Goal: Information Seeking & Learning: Find specific fact

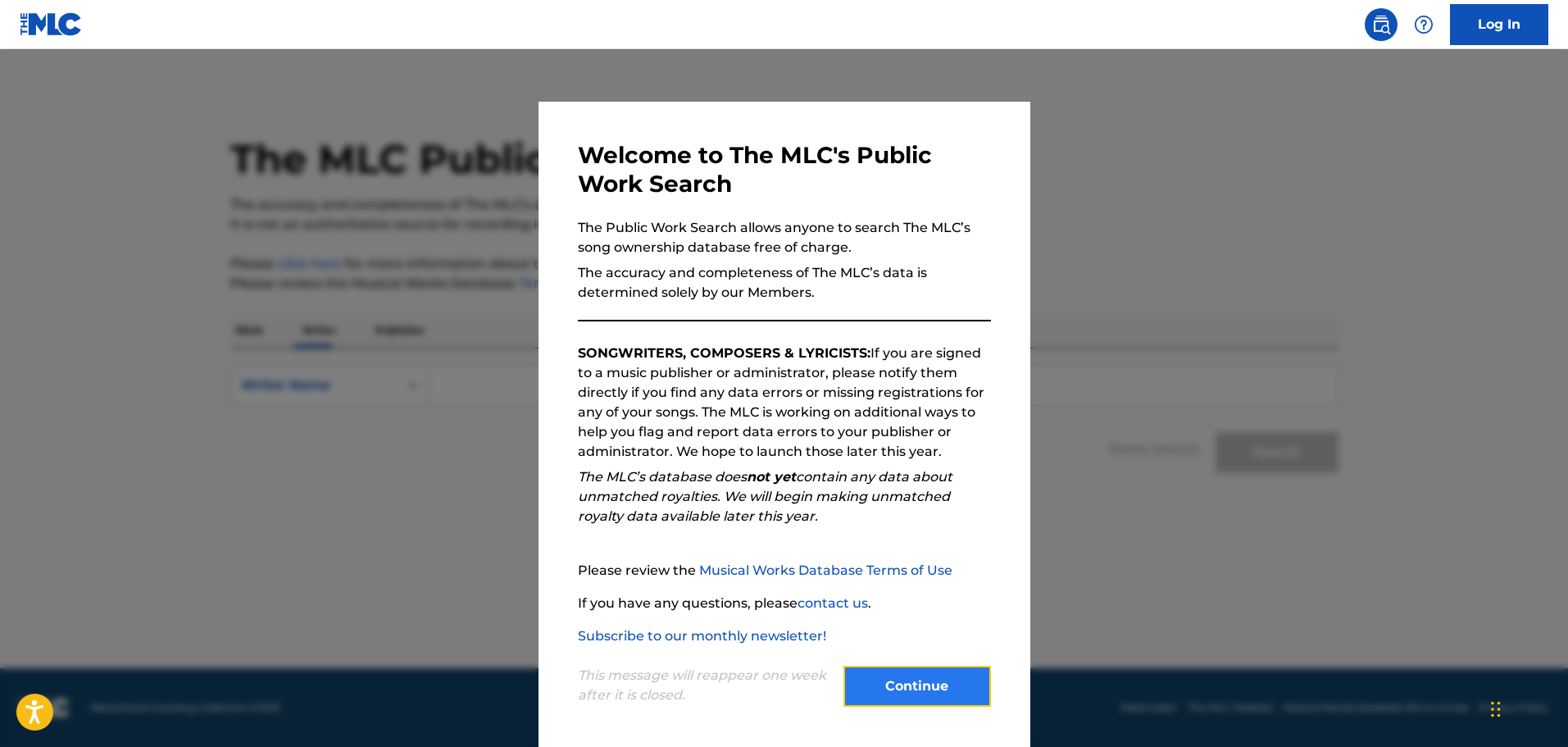
click at [947, 688] on button "Continue" at bounding box center [917, 686] width 147 height 41
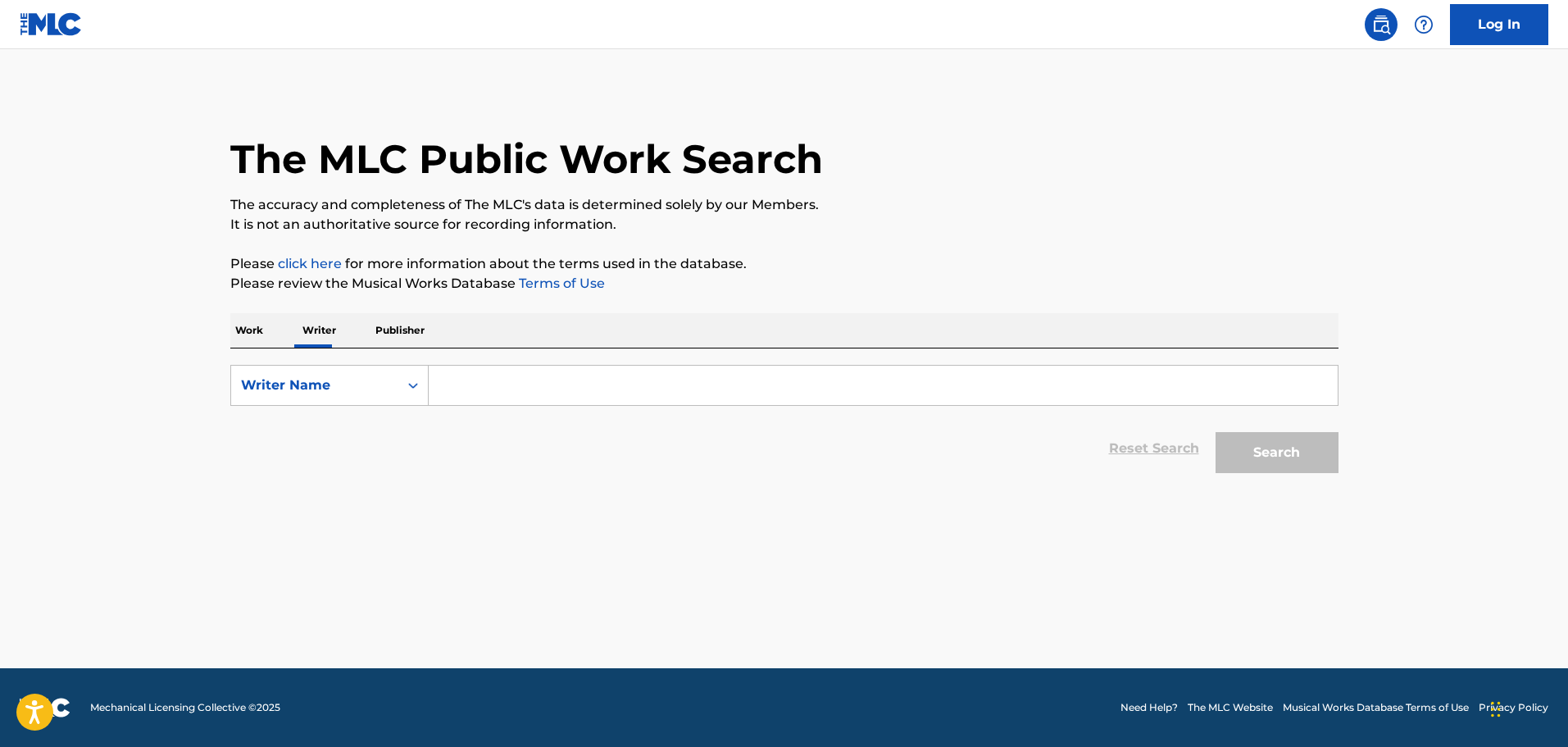
click at [237, 327] on p "Work" at bounding box center [249, 330] width 38 height 35
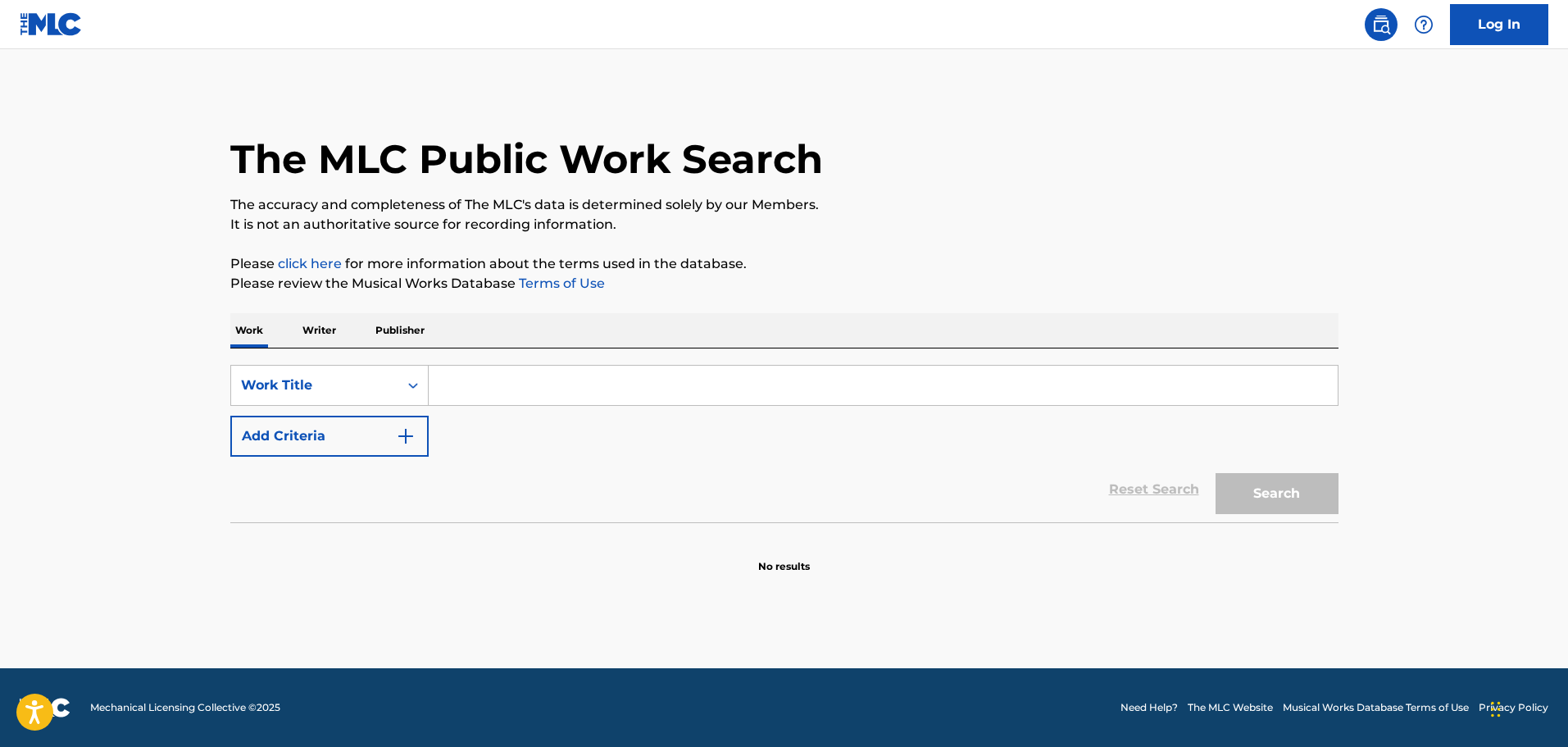
click at [487, 379] on input "Search Form" at bounding box center [883, 386] width 909 height 39
paste input "Need You Tonight"
type input "Need You Tonight"
click at [1254, 489] on button "Search" at bounding box center [1276, 494] width 123 height 41
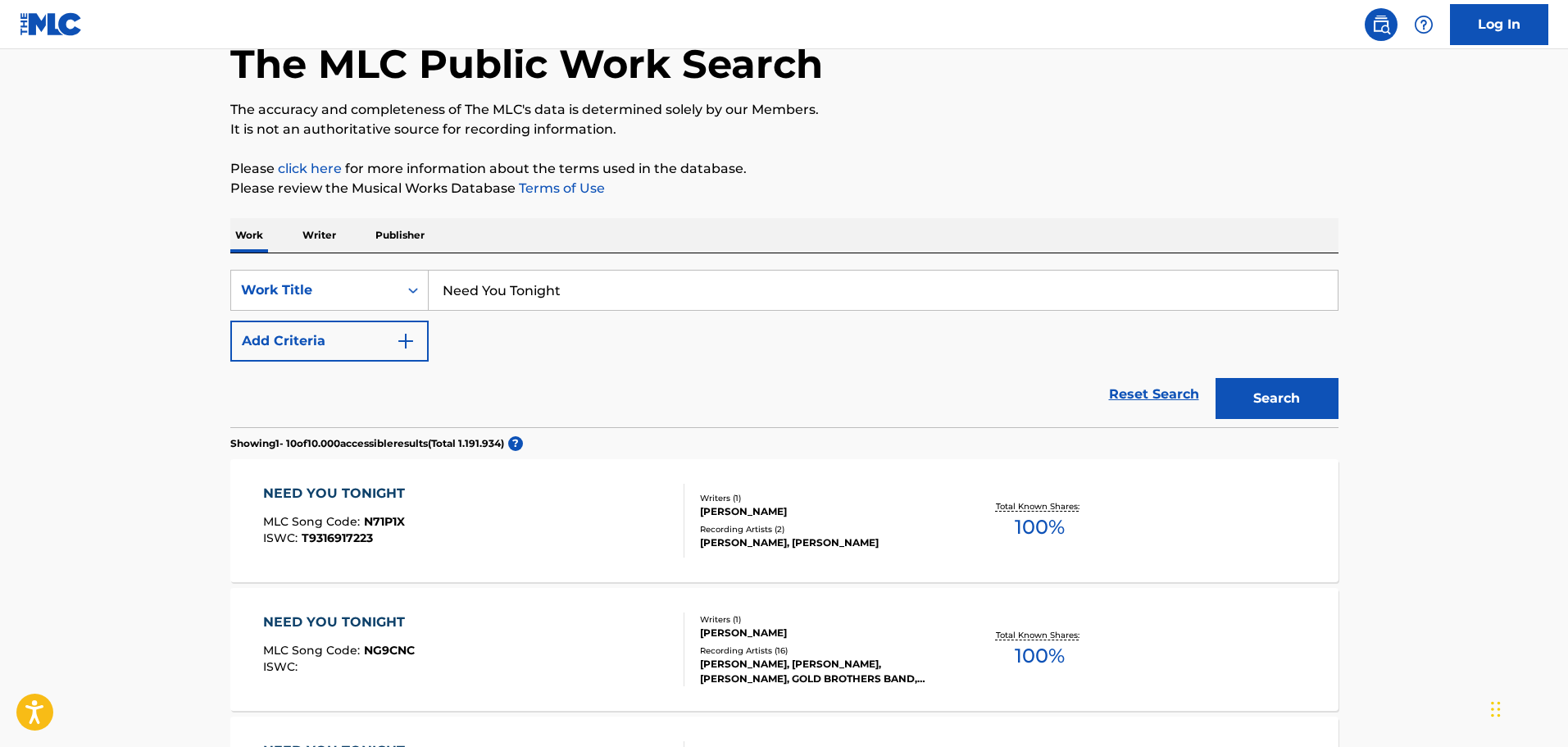
scroll to position [82, 0]
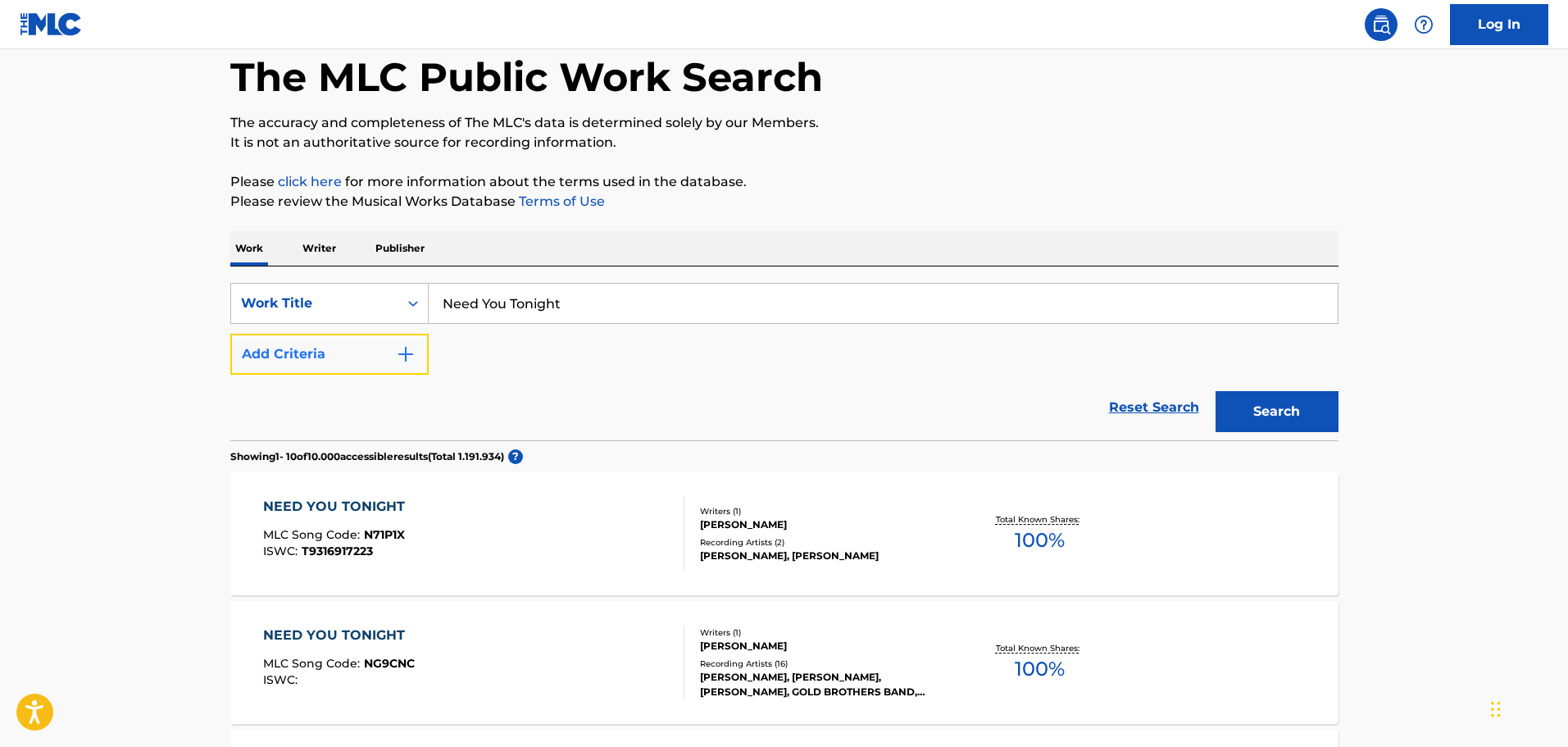
click at [375, 358] on button "Add Criteria" at bounding box center [328, 355] width 198 height 41
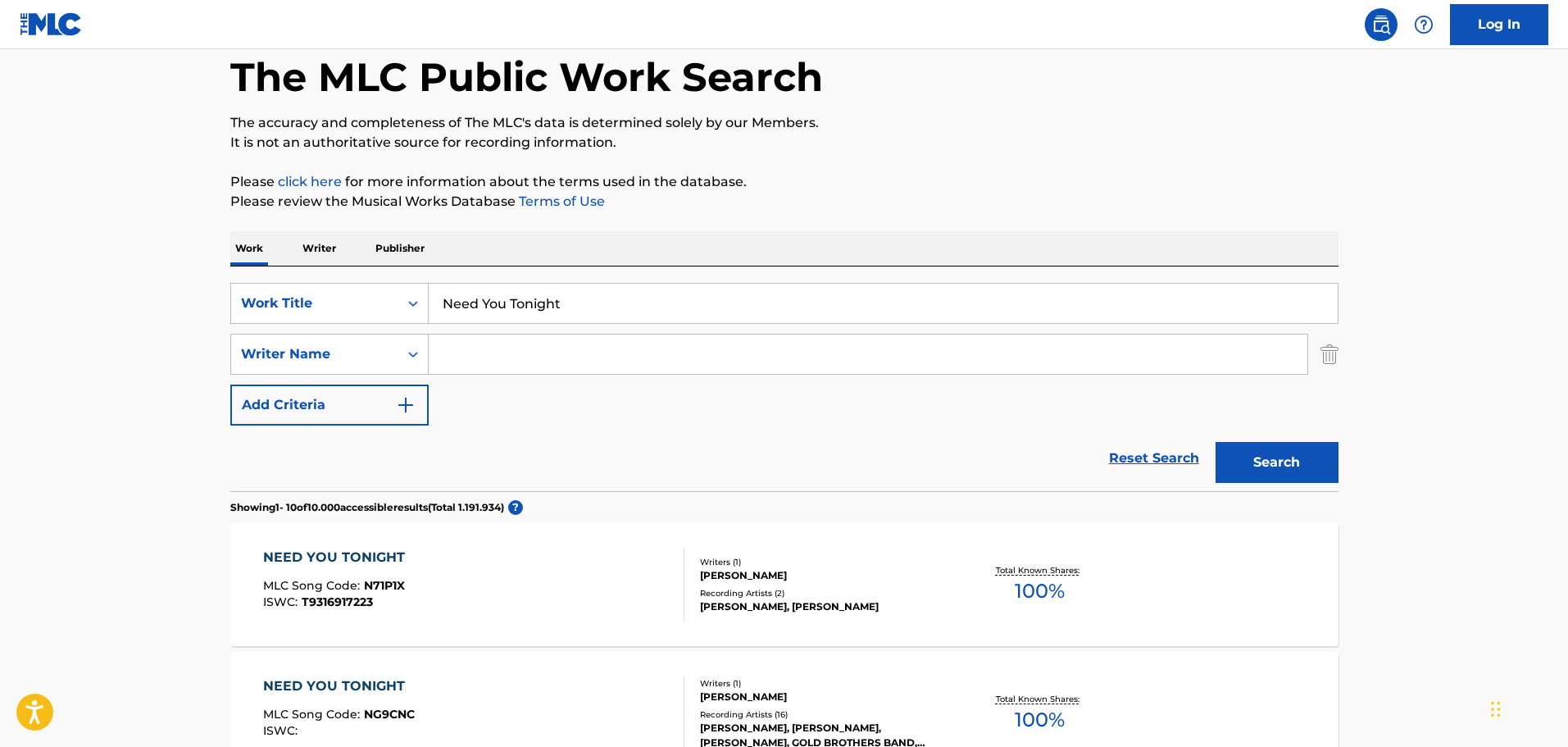
click at [464, 354] on input "Search Form" at bounding box center [868, 354] width 878 height 39
paste input "[PERSON_NAME]"
type input "[PERSON_NAME]"
click at [1271, 455] on button "Search" at bounding box center [1276, 463] width 123 height 41
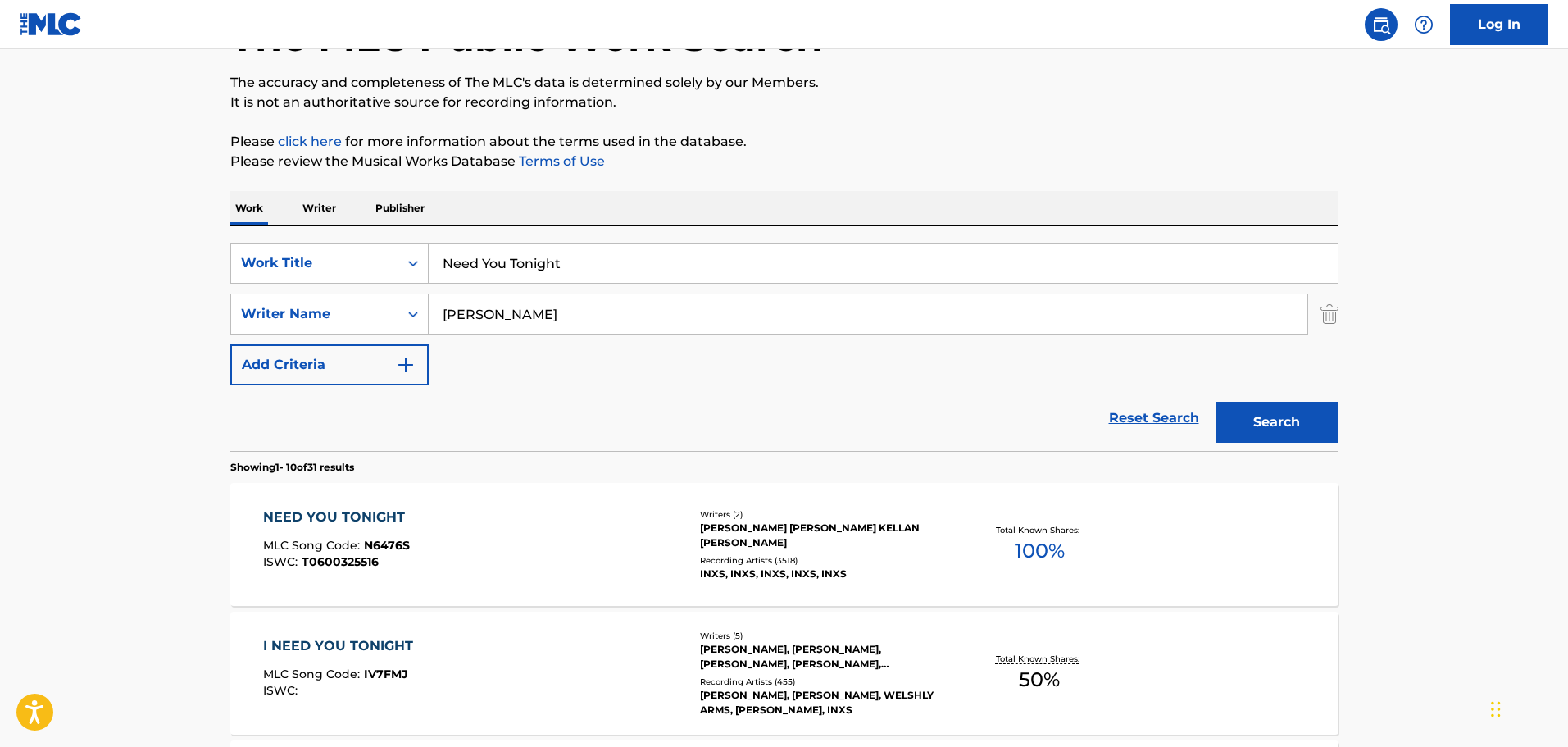
scroll to position [246, 0]
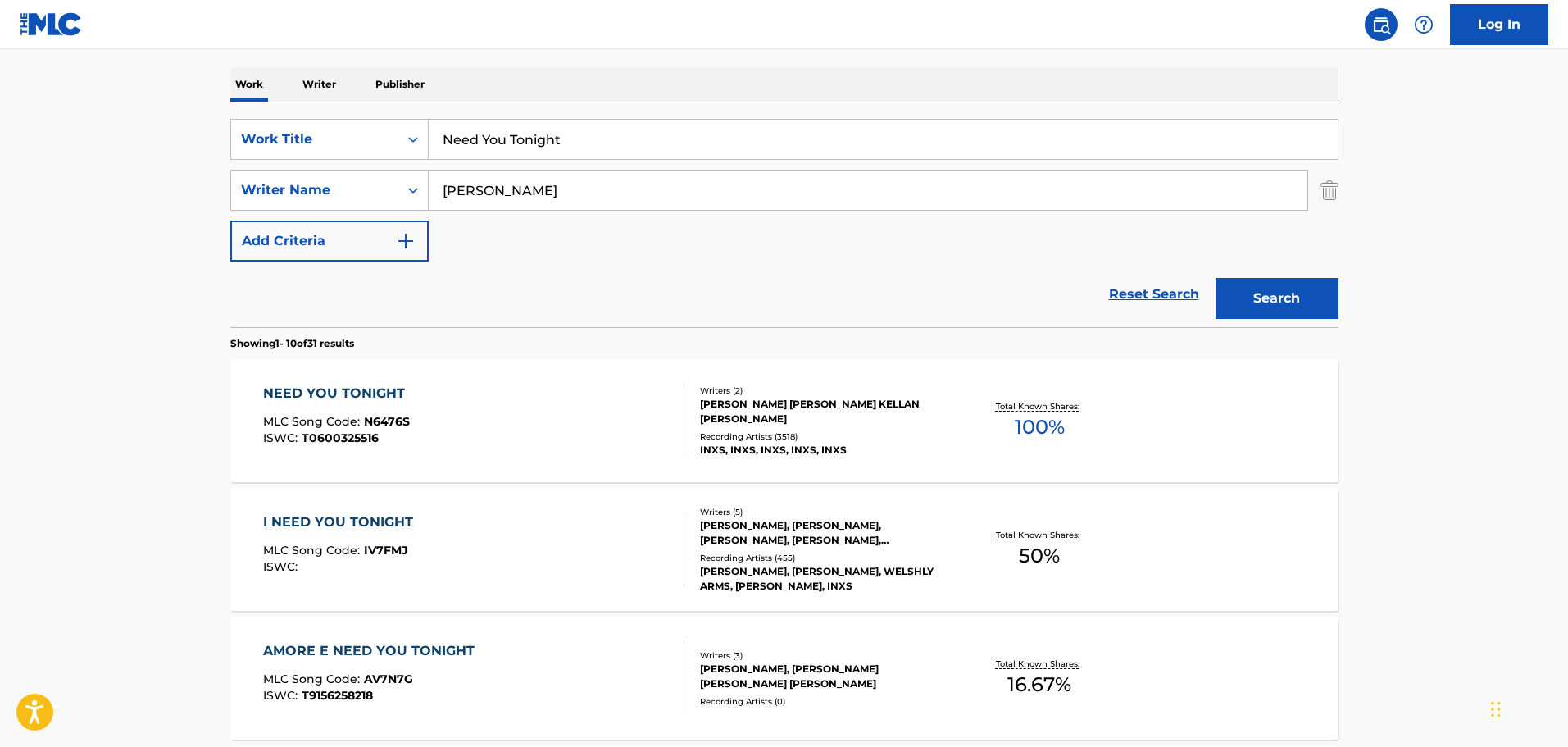
click at [370, 396] on div "NEED YOU TONIGHT" at bounding box center [338, 393] width 150 height 20
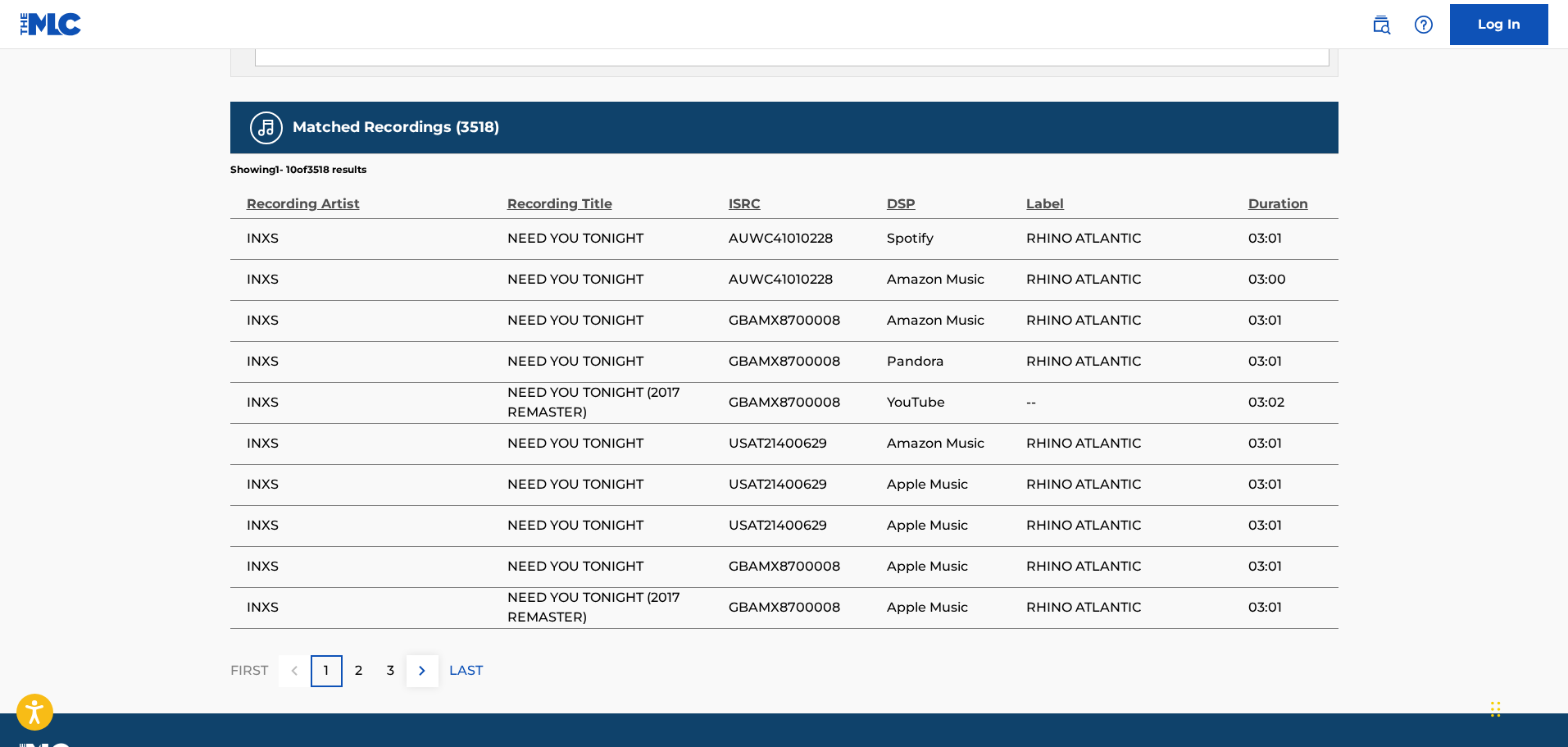
scroll to position [1475, 0]
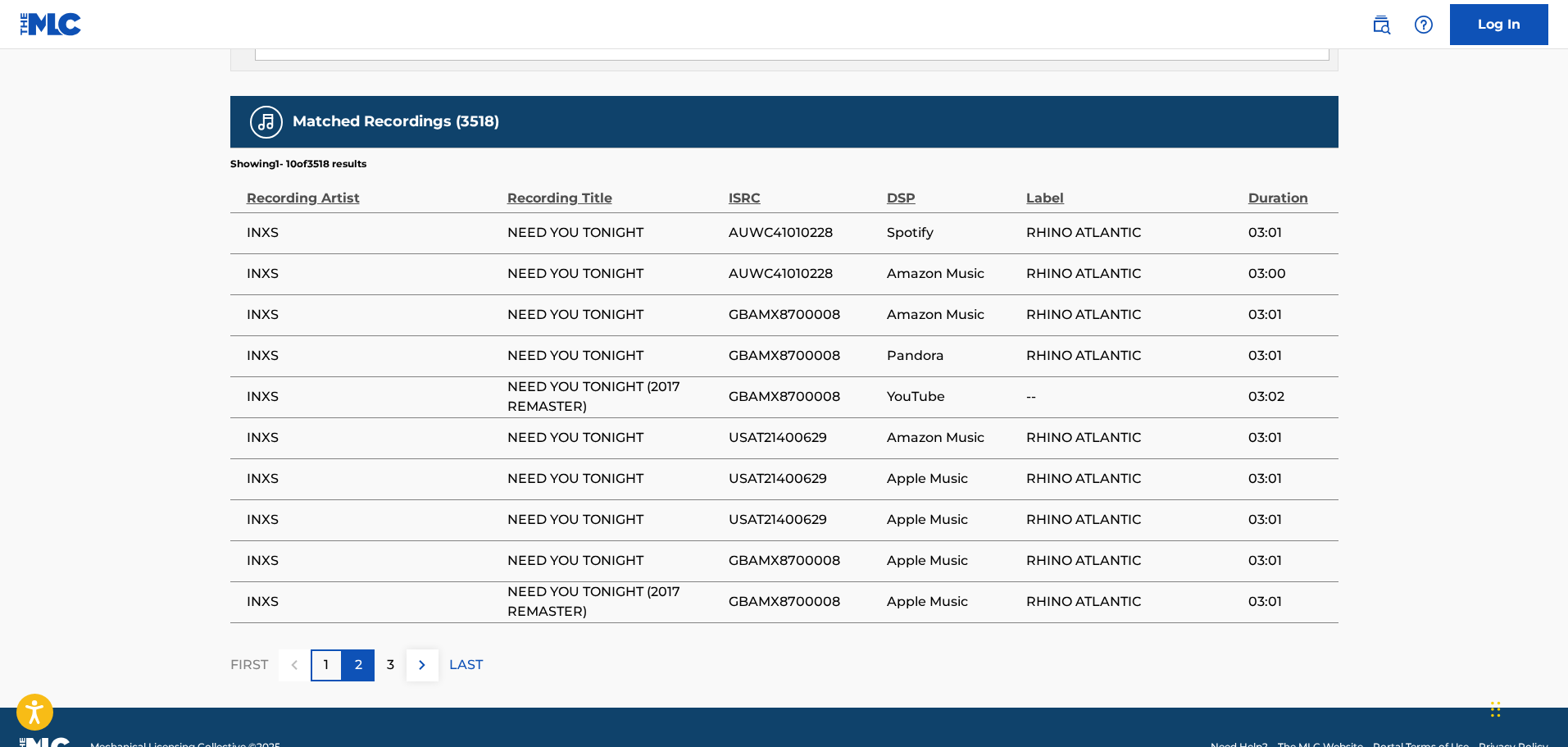
click at [360, 655] on p "2" at bounding box center [358, 664] width 8 height 20
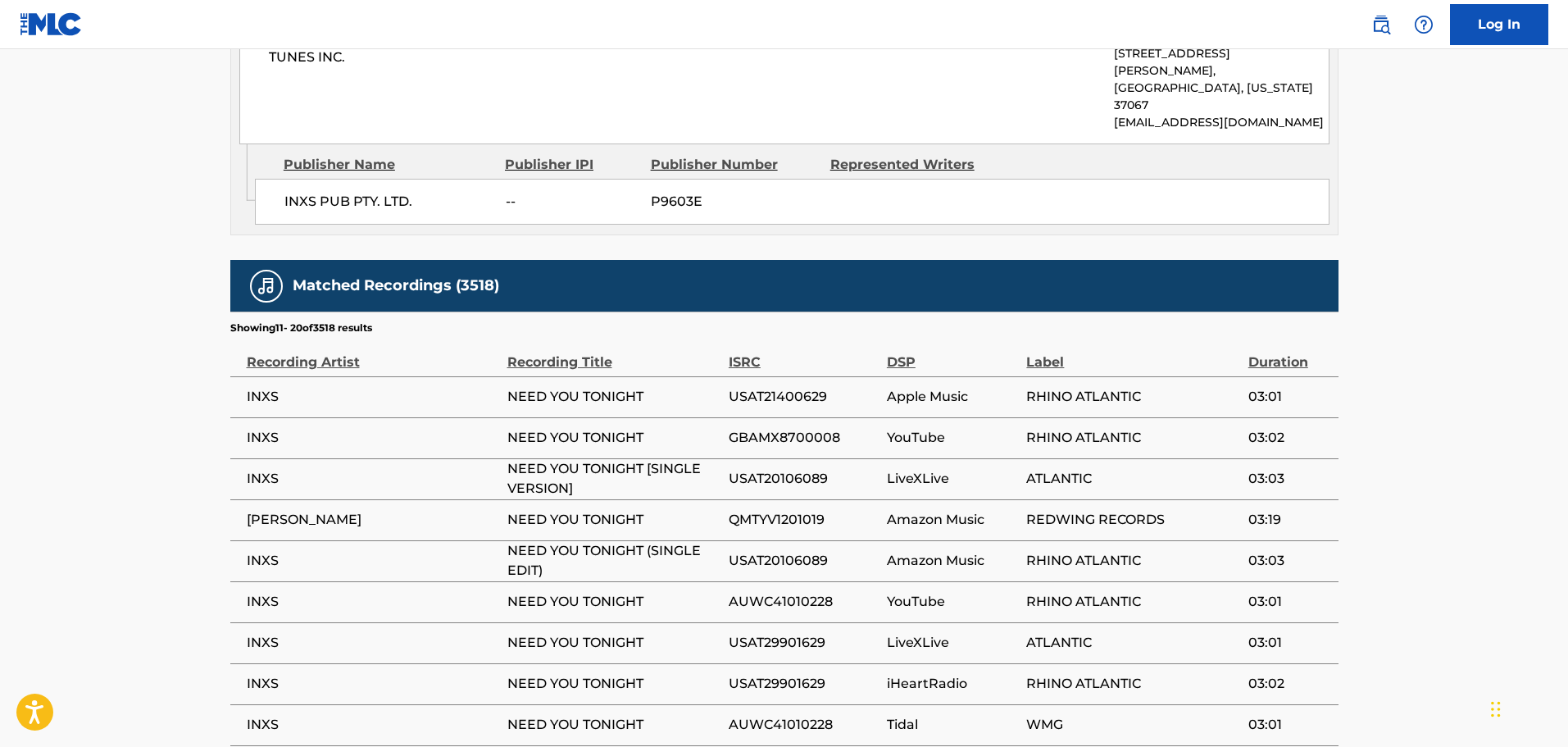
scroll to position [1498, 0]
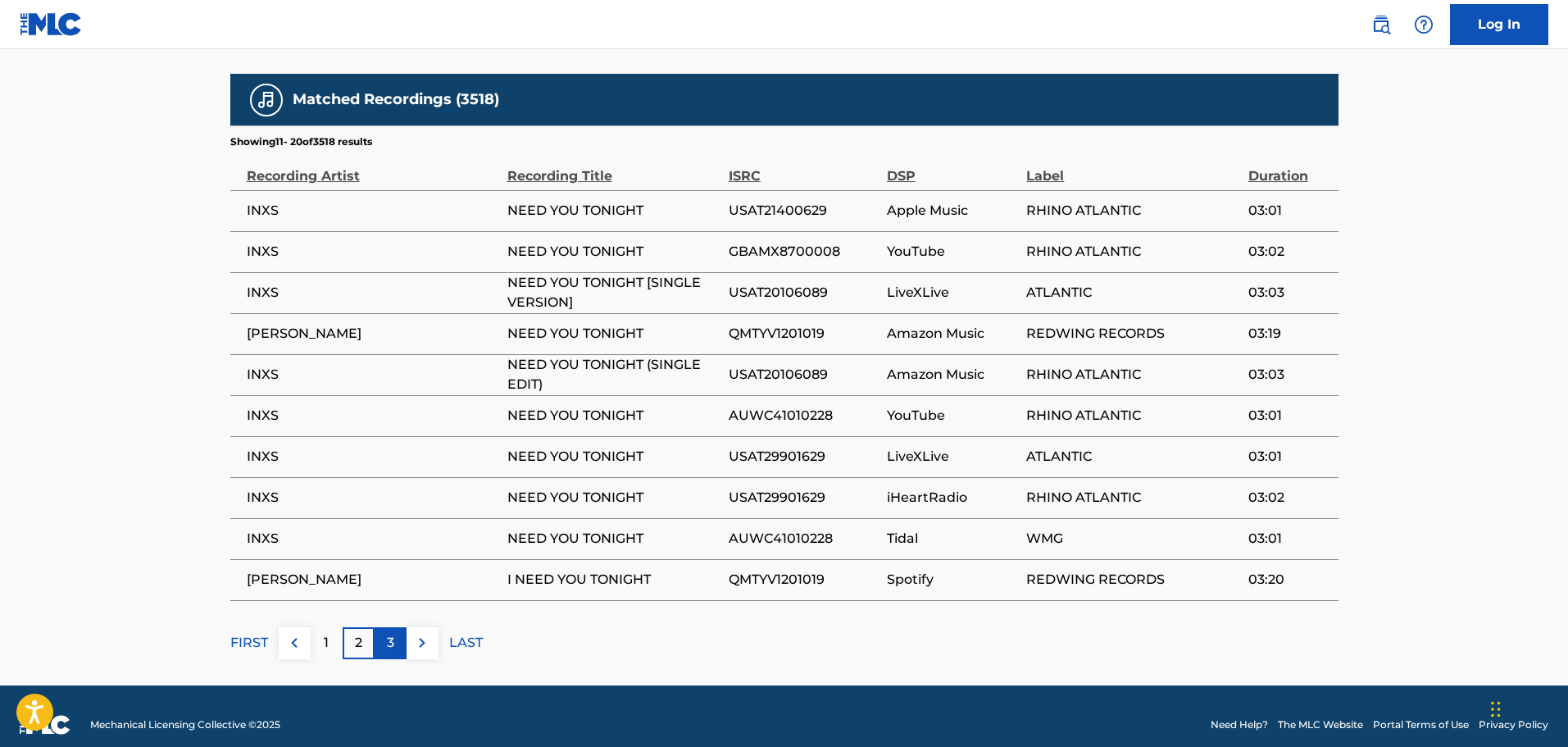
click at [395, 627] on div "3" at bounding box center [390, 643] width 32 height 32
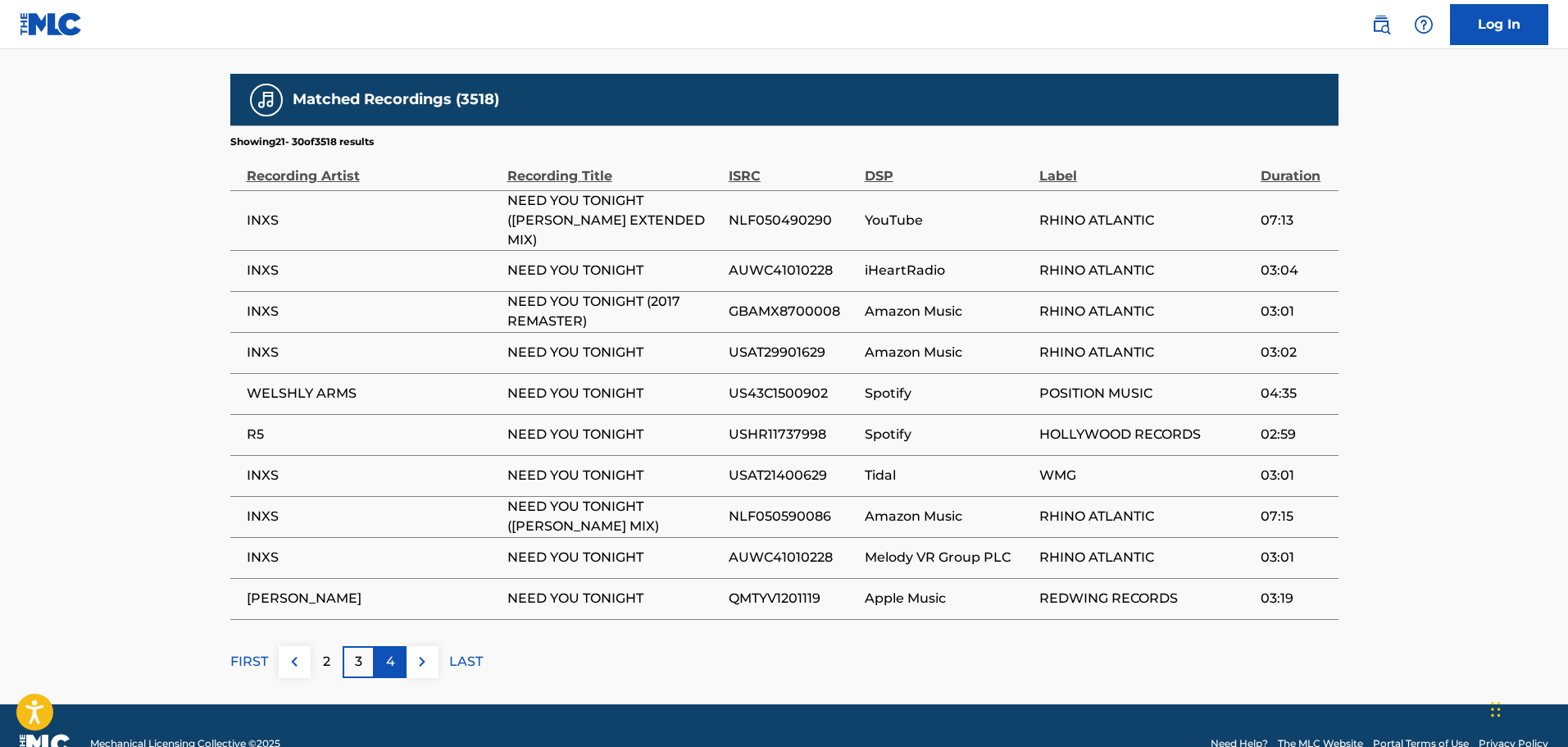
click at [388, 651] on p "4" at bounding box center [390, 661] width 9 height 20
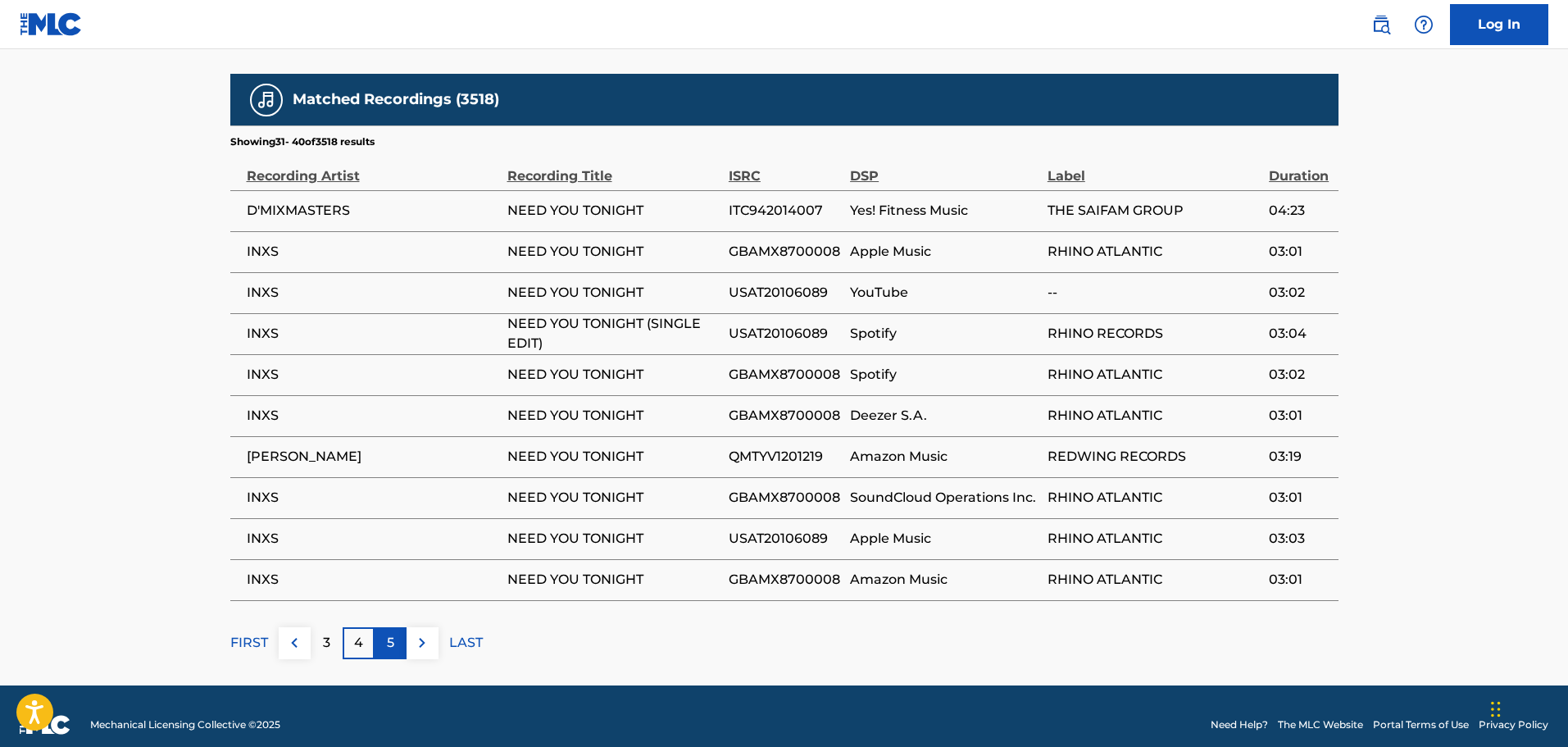
click at [392, 633] on p "5" at bounding box center [390, 642] width 8 height 20
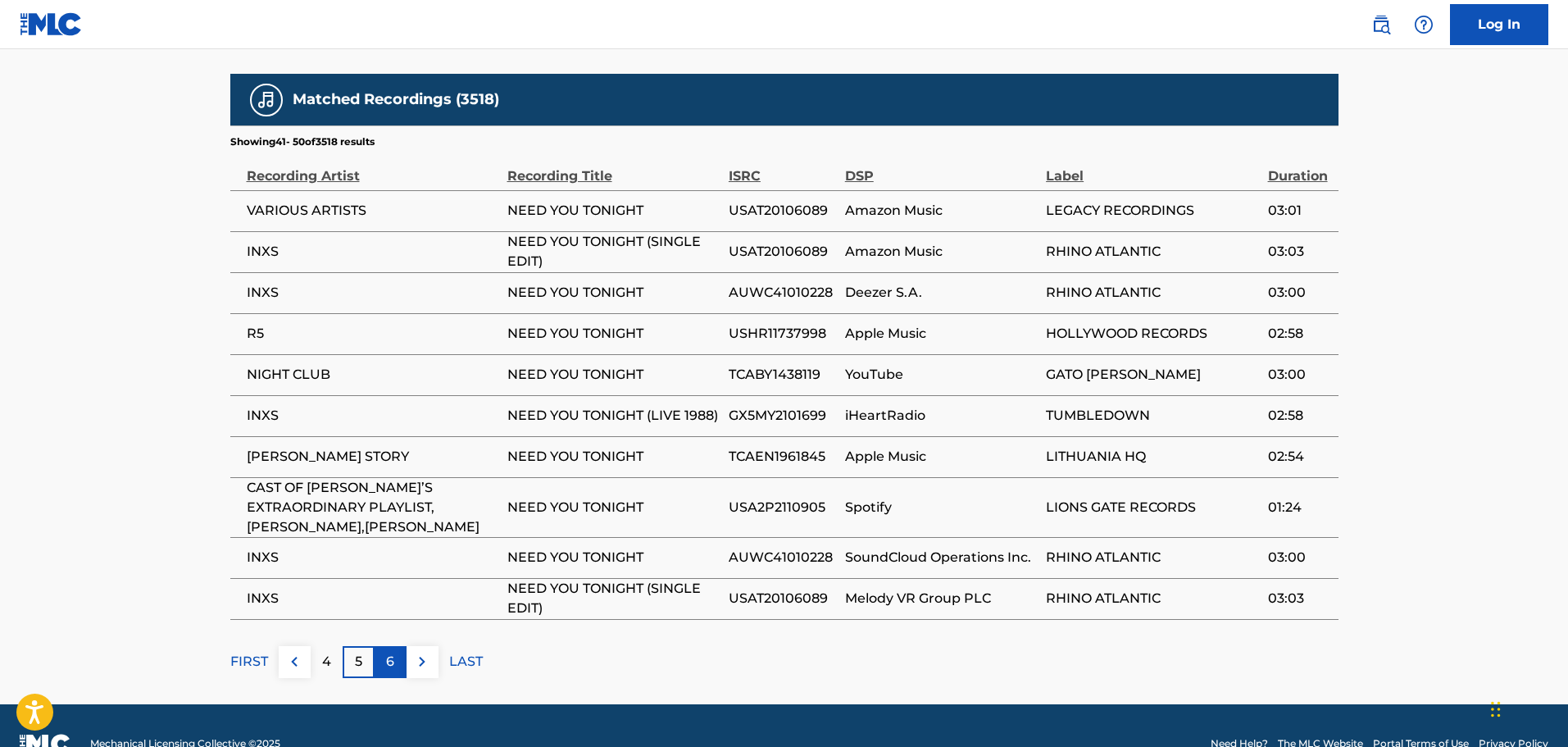
click at [396, 646] on div "6" at bounding box center [390, 662] width 32 height 32
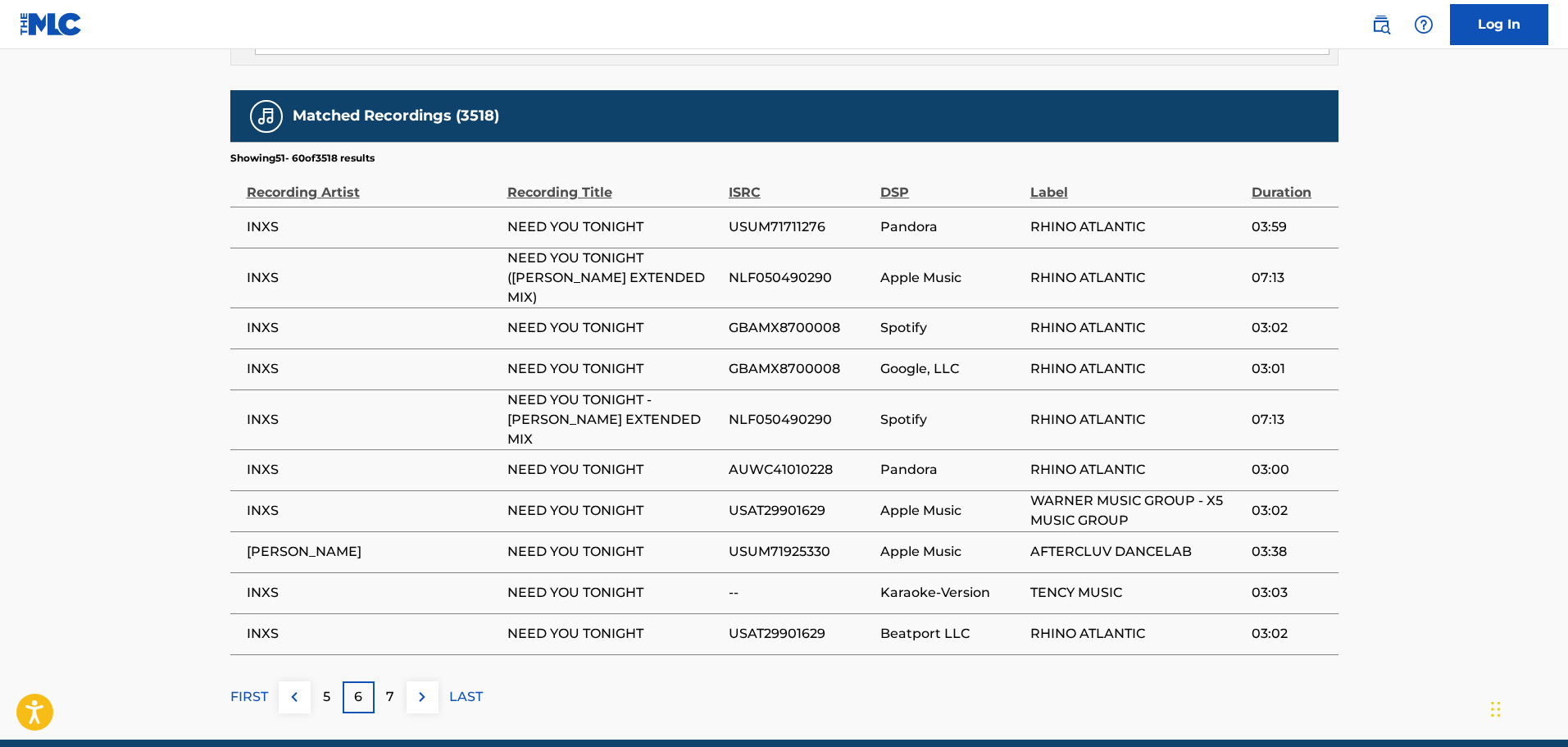
scroll to position [1517, 0]
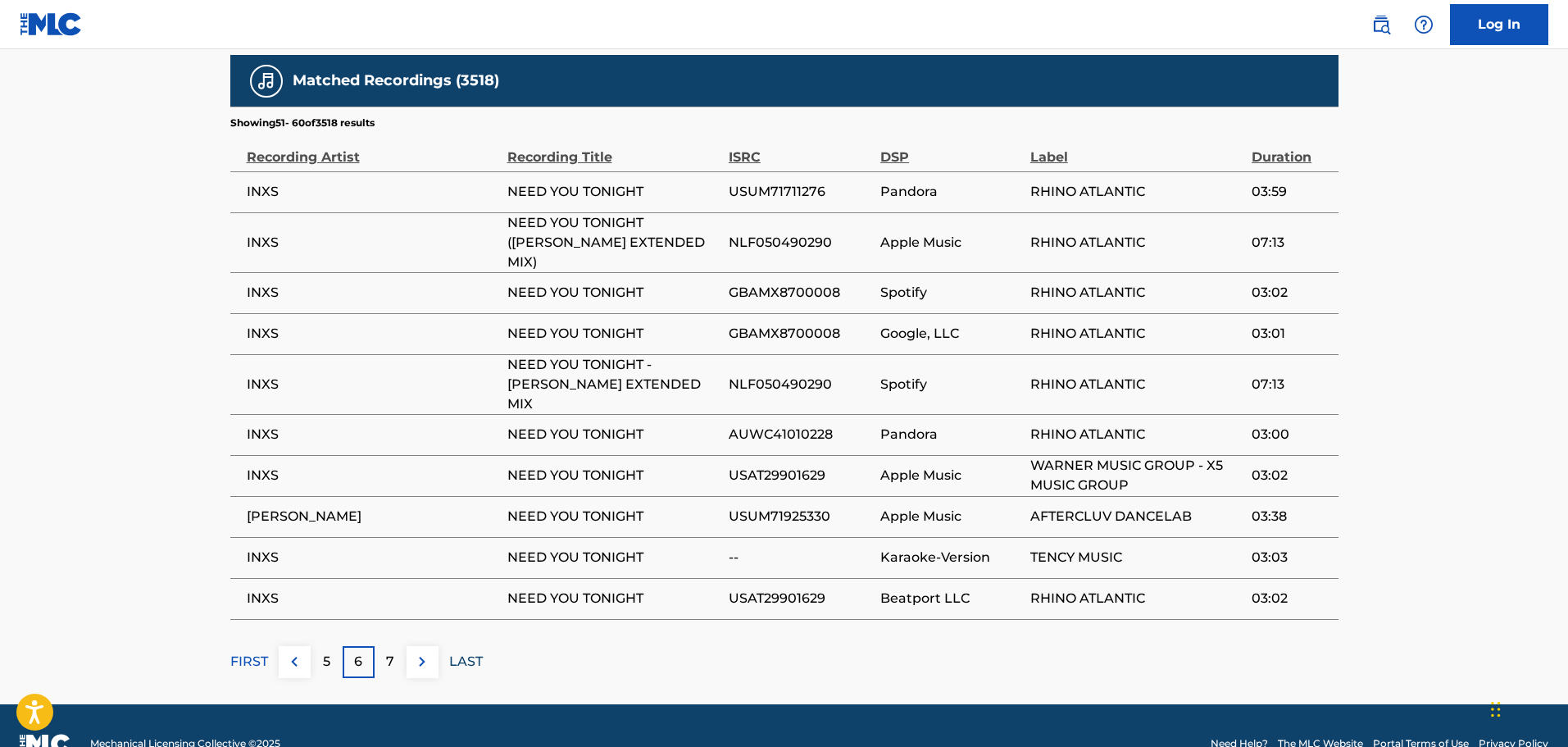
click at [464, 651] on p "LAST" at bounding box center [466, 661] width 34 height 20
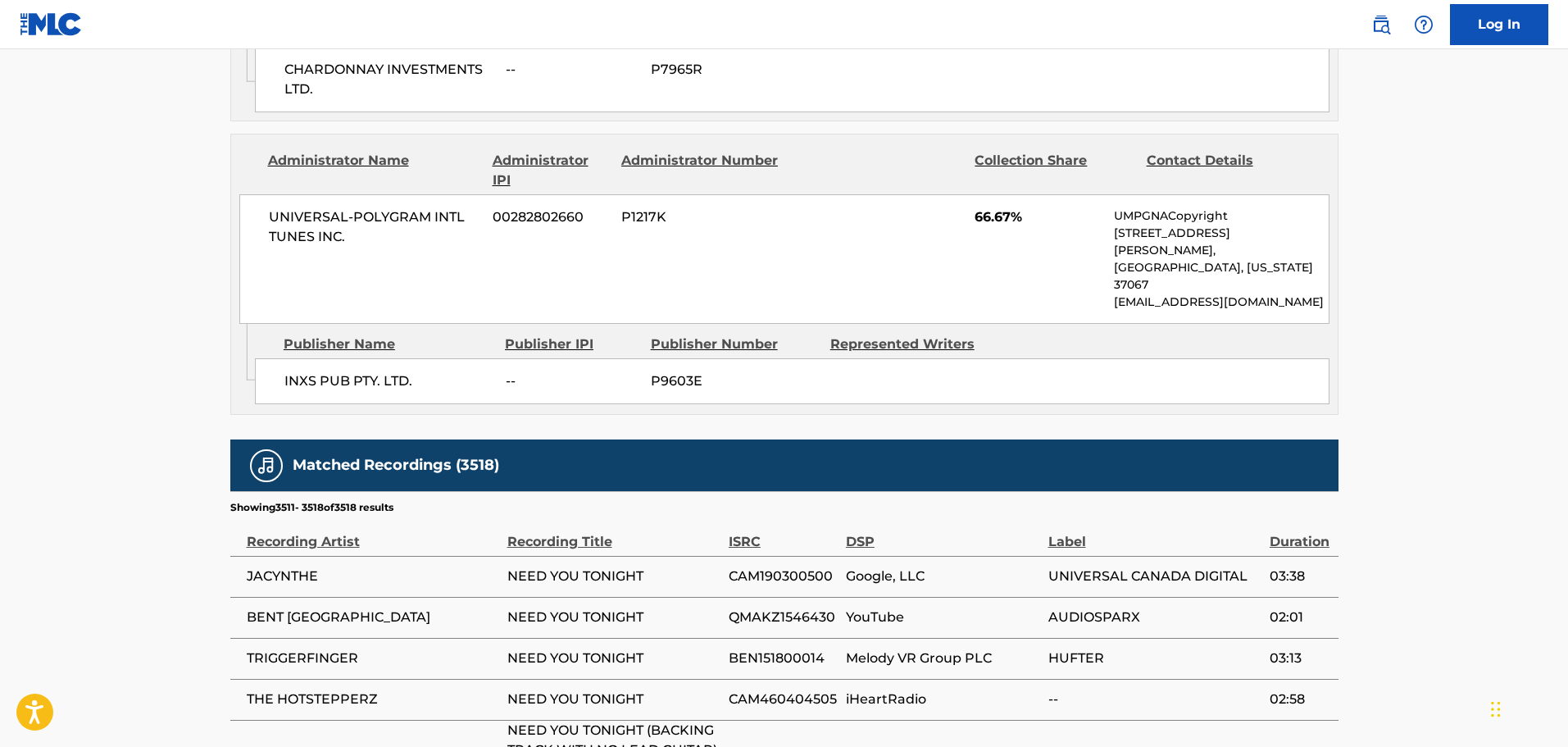
scroll to position [1229, 0]
